Goal: Task Accomplishment & Management: Use online tool/utility

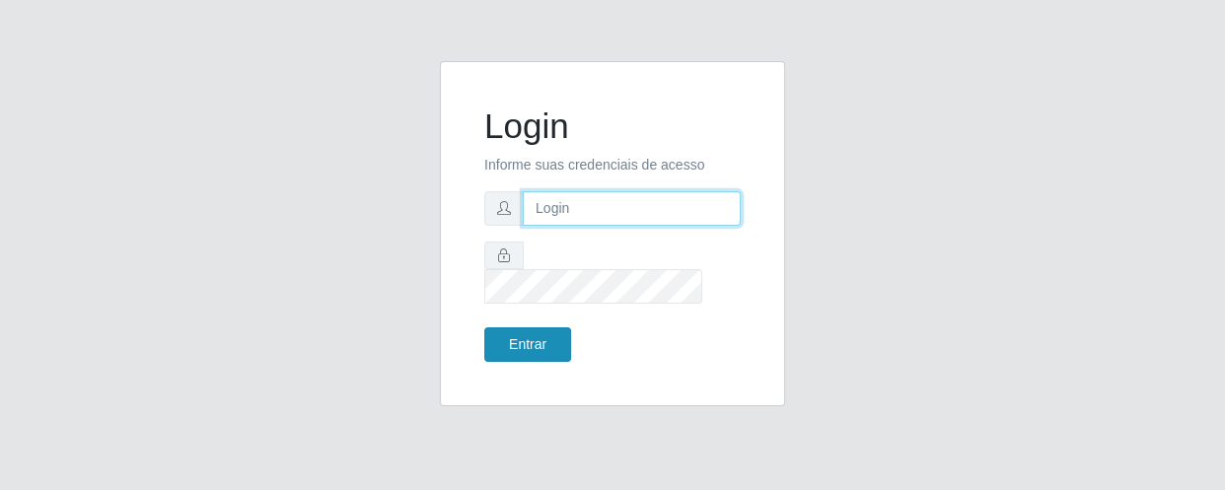
type input "[EMAIL_ADDRESS][DOMAIN_NAME]"
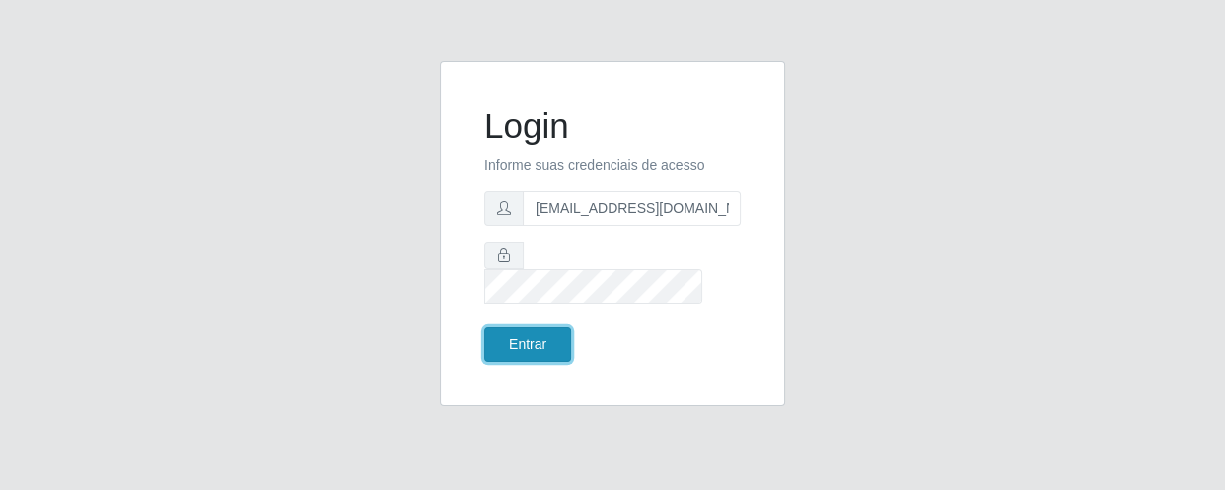
click at [532, 328] on button "Entrar" at bounding box center [527, 345] width 87 height 35
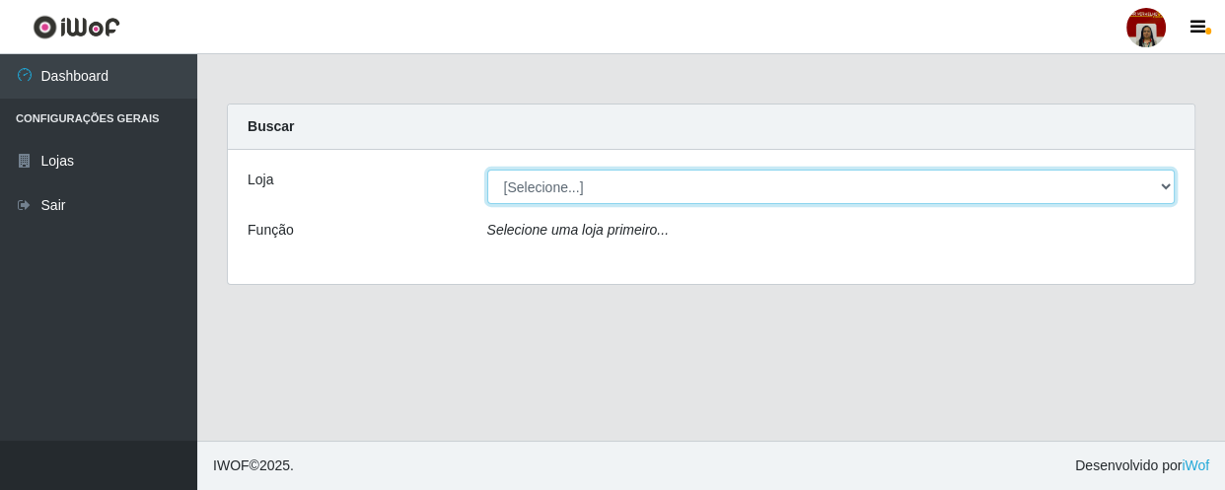
click at [1162, 178] on select "[Selecione...] Mar Vermelho - Loja 04" at bounding box center [831, 187] width 689 height 35
select select "251"
click at [487, 170] on select "[Selecione...] Mar Vermelho - Loja 04" at bounding box center [831, 187] width 689 height 35
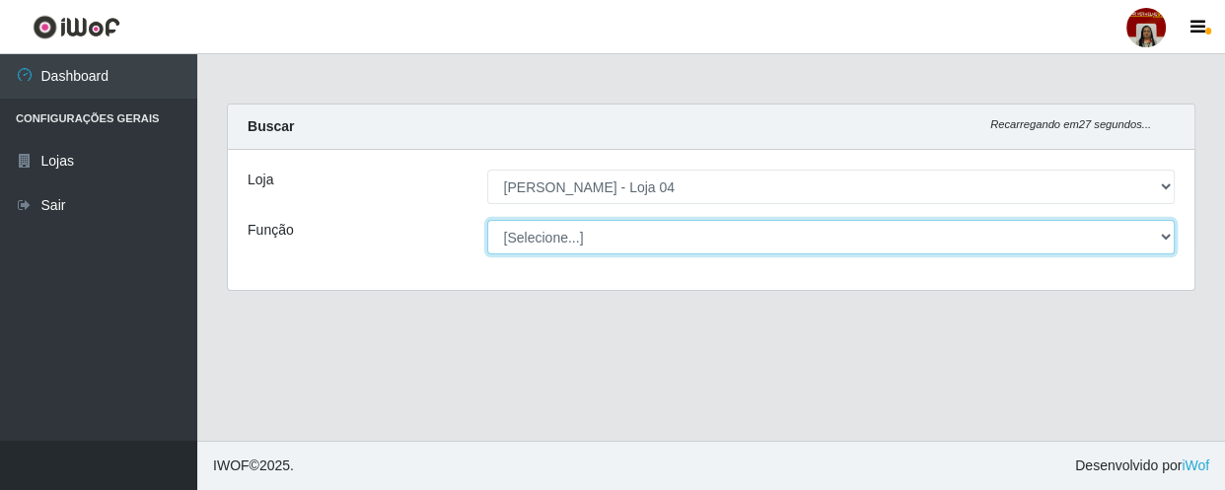
click at [1163, 240] on select "[Selecione...] ASG ASG + ASG ++ Auxiliar de Depósito Auxiliar de Depósito + Aux…" at bounding box center [831, 237] width 689 height 35
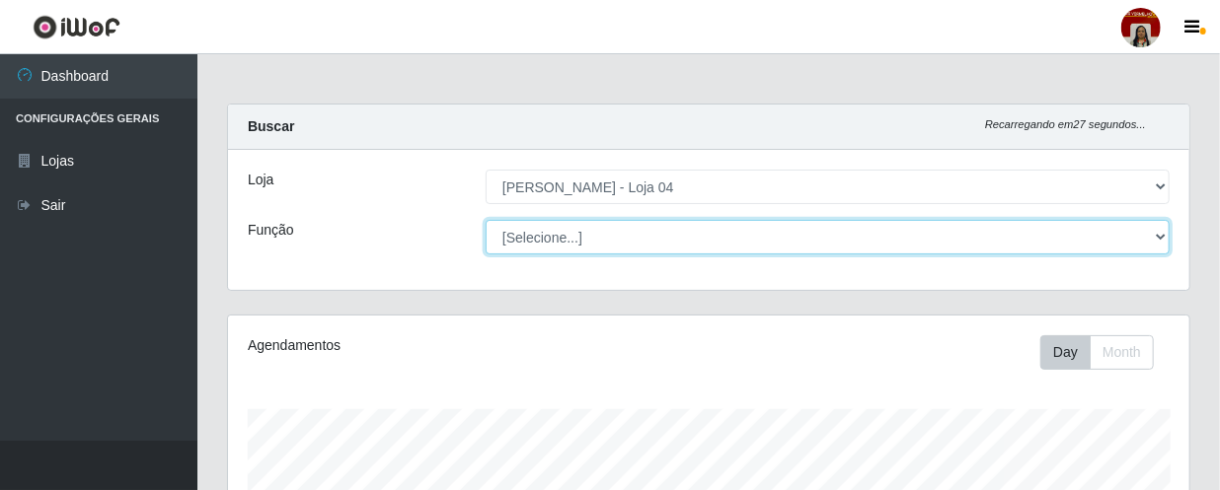
scroll to position [409, 961]
select select "22"
click at [485, 220] on select "[Selecione...] ASG ASG + ASG ++ Auxiliar de Depósito Auxiliar de Depósito + Aux…" at bounding box center [827, 237] width 684 height 35
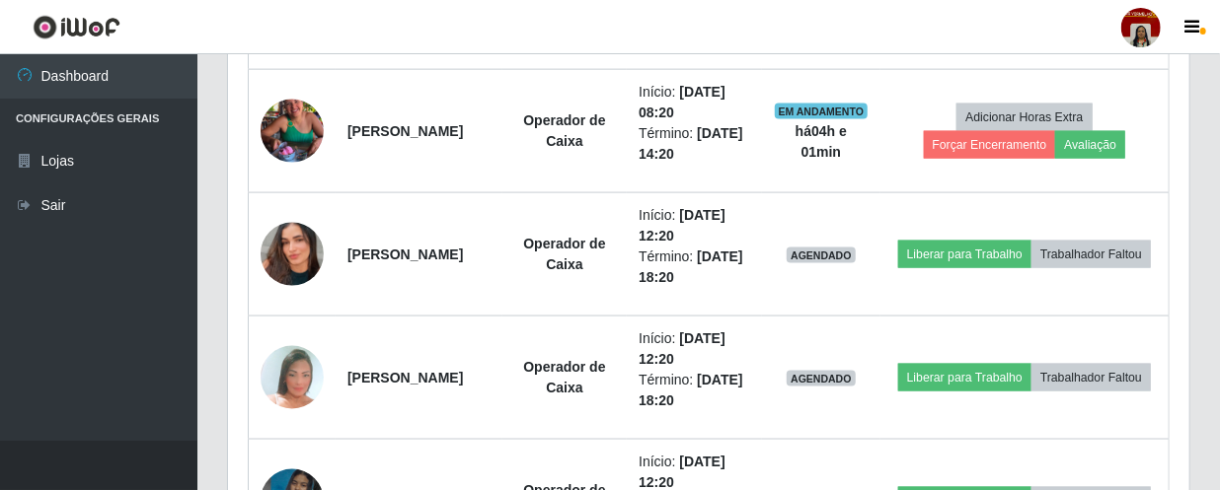
scroll to position [1255, 0]
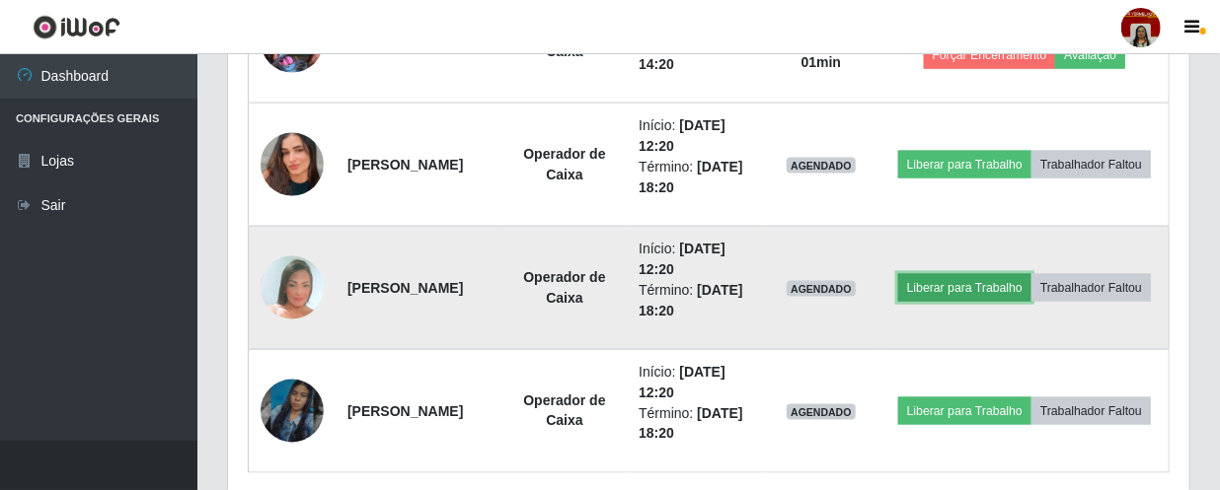
click at [1031, 274] on button "Liberar para Trabalho" at bounding box center [964, 288] width 133 height 28
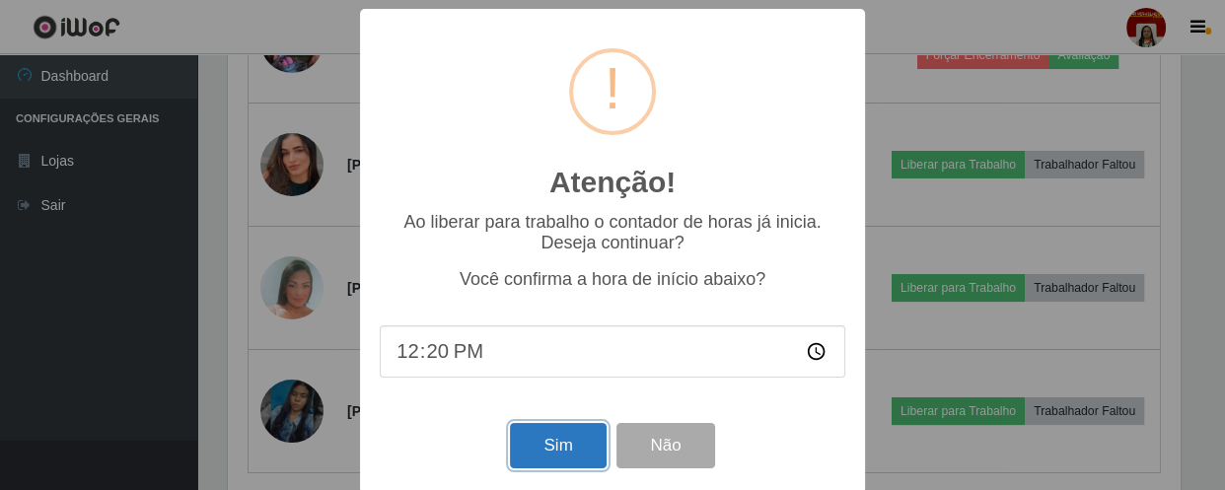
click at [586, 450] on button "Sim" at bounding box center [558, 446] width 96 height 46
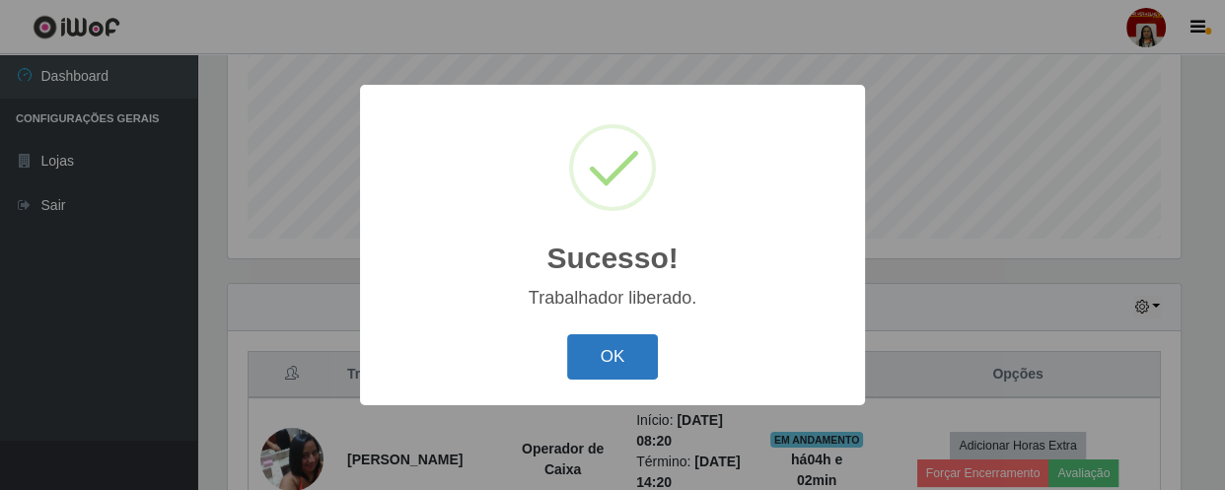
click at [606, 353] on button "OK" at bounding box center [613, 357] width 92 height 46
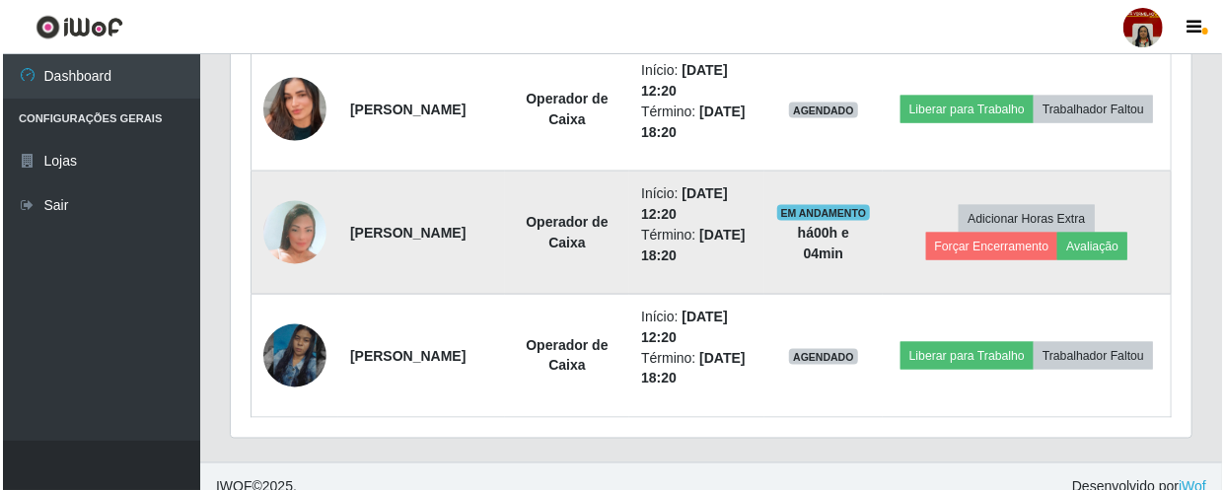
scroll to position [1329, 0]
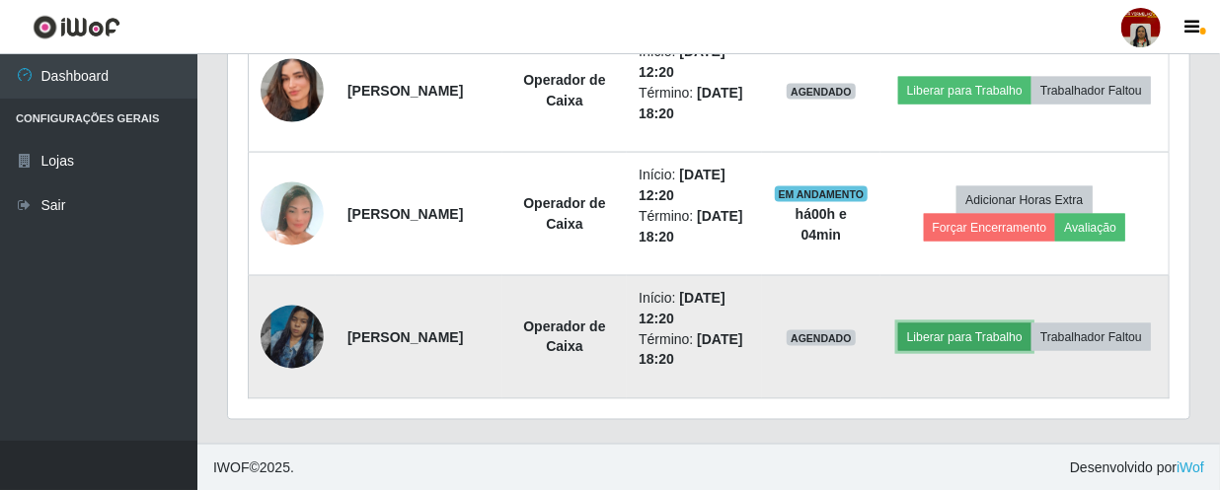
click at [1013, 324] on button "Liberar para Trabalho" at bounding box center [964, 338] width 133 height 28
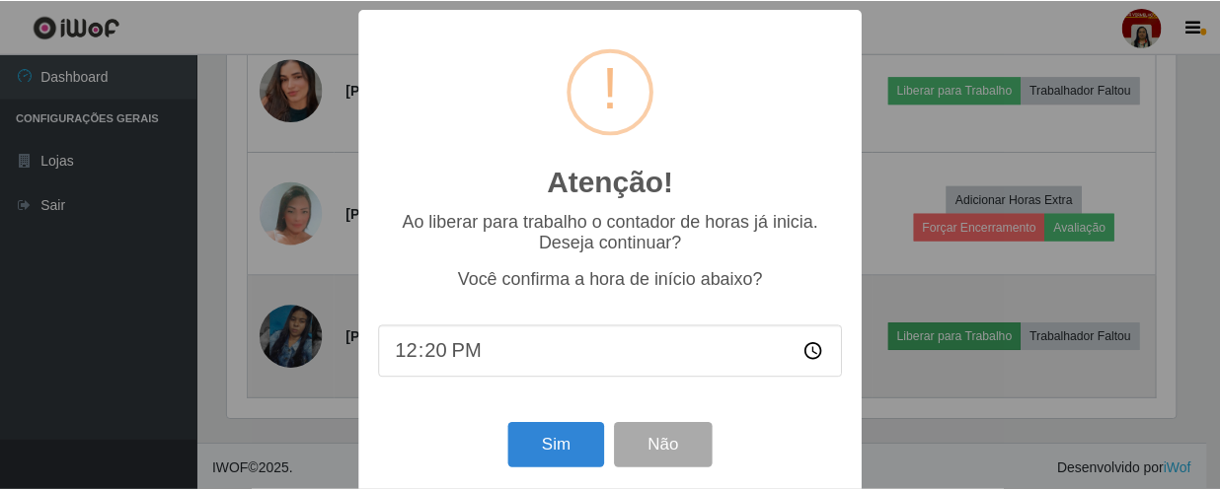
scroll to position [409, 952]
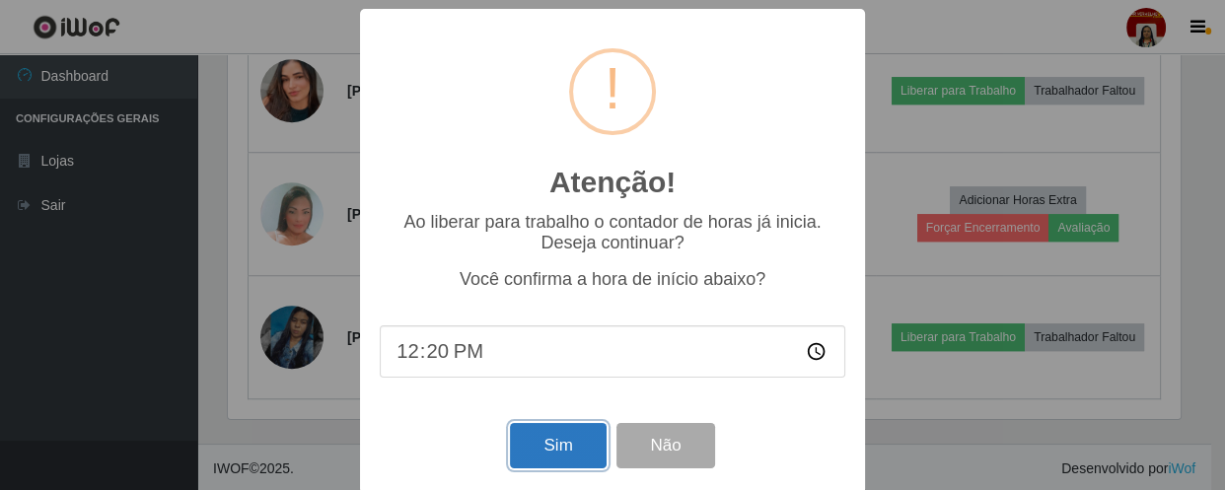
click at [549, 431] on button "Sim" at bounding box center [558, 446] width 96 height 46
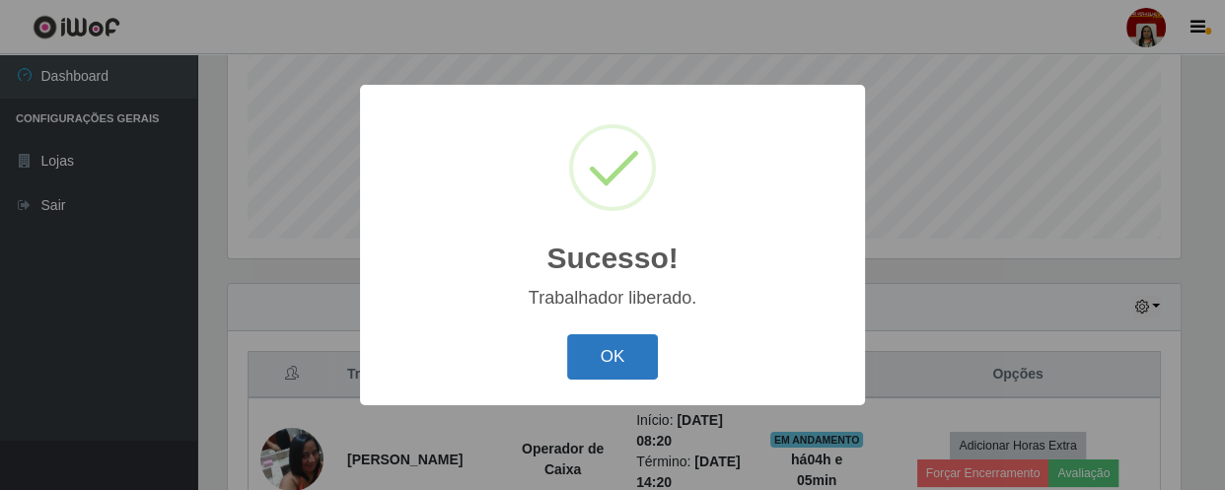
click at [623, 359] on button "OK" at bounding box center [613, 357] width 92 height 46
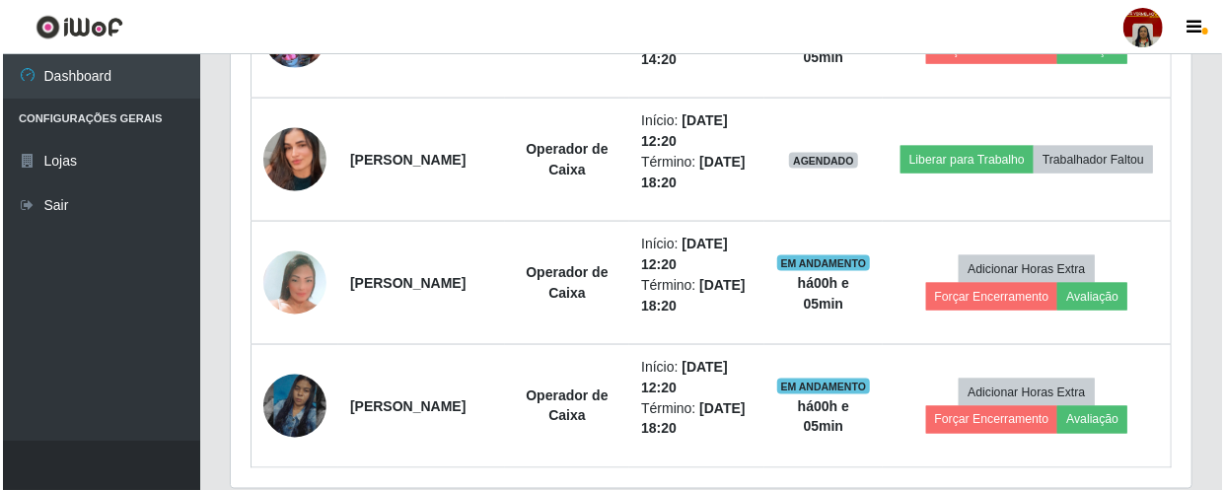
scroll to position [1274, 0]
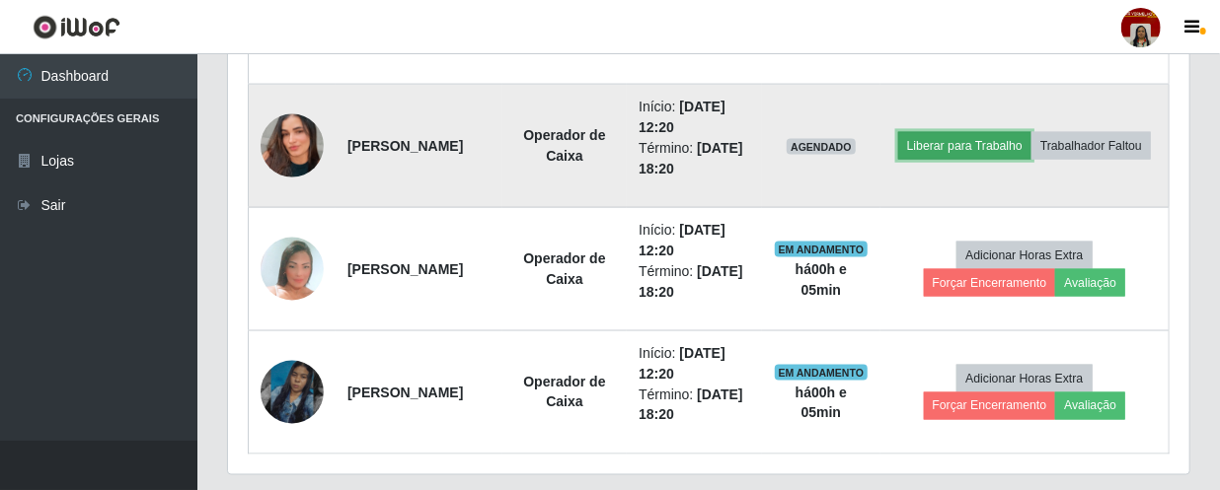
click at [1031, 132] on button "Liberar para Trabalho" at bounding box center [964, 146] width 133 height 28
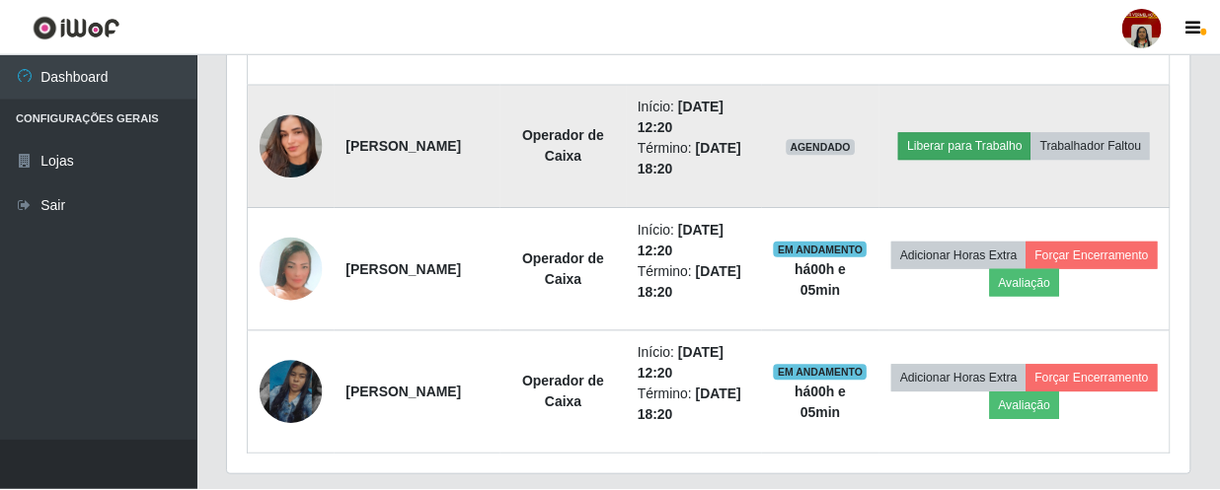
scroll to position [409, 952]
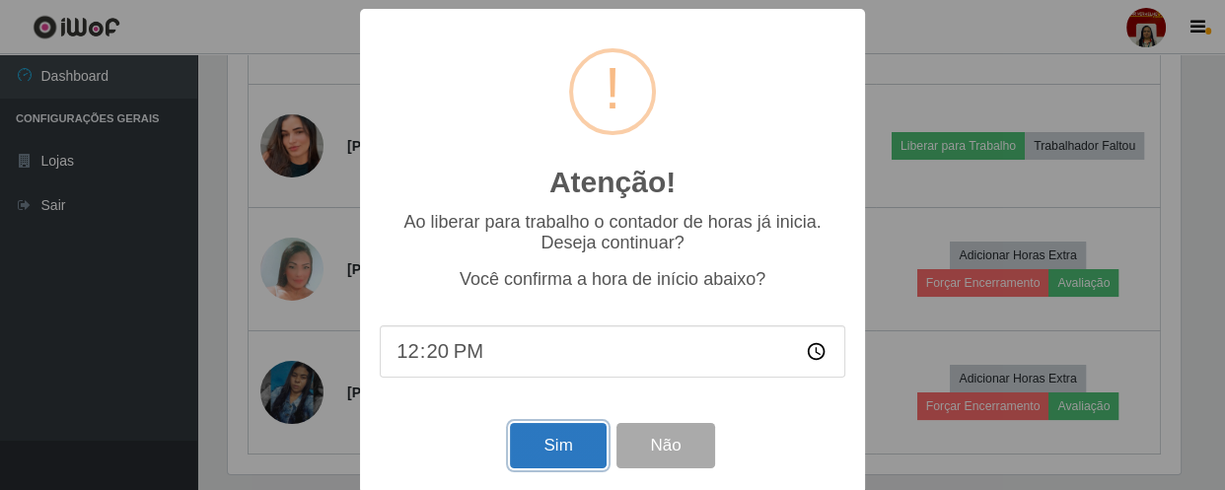
click at [546, 448] on button "Sim" at bounding box center [558, 446] width 96 height 46
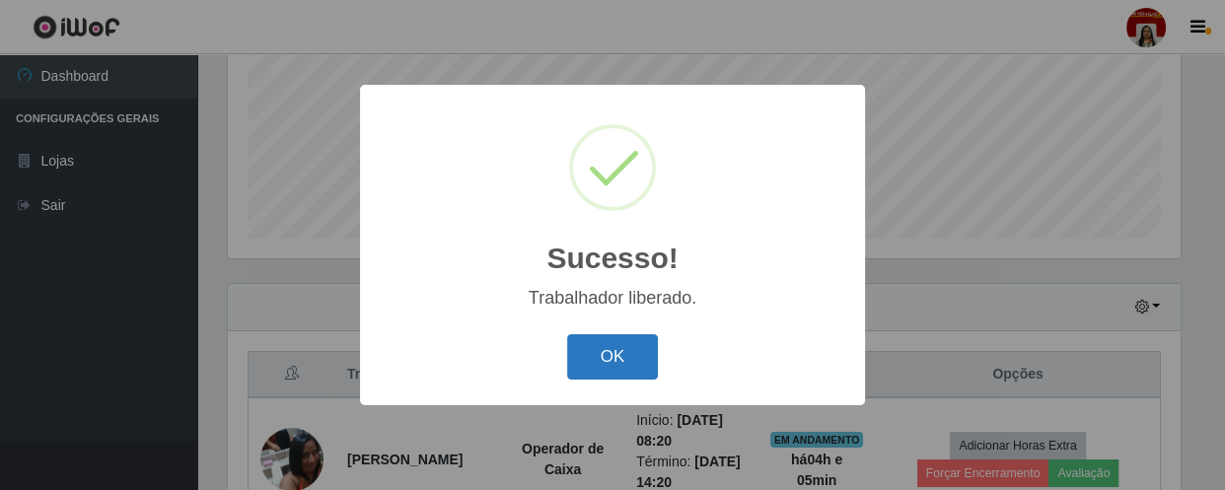
click at [591, 349] on button "OK" at bounding box center [613, 357] width 92 height 46
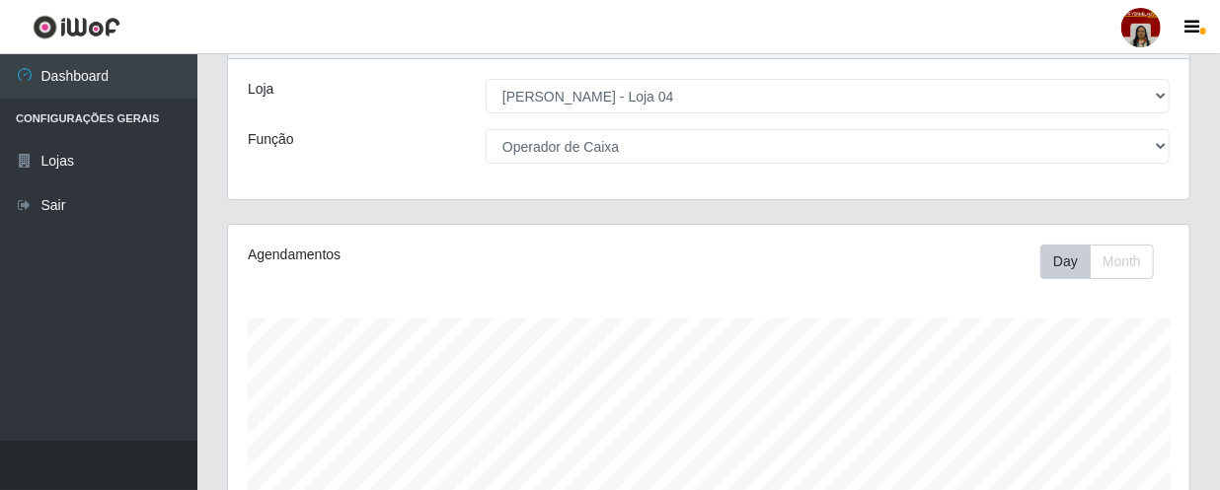
scroll to position [0, 0]
